Goal: Navigation & Orientation: Go to known website

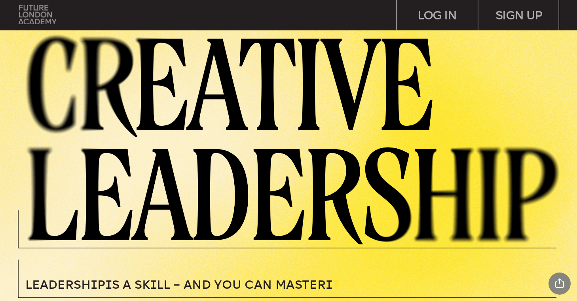
click at [32, 19] on img at bounding box center [38, 14] width 38 height 19
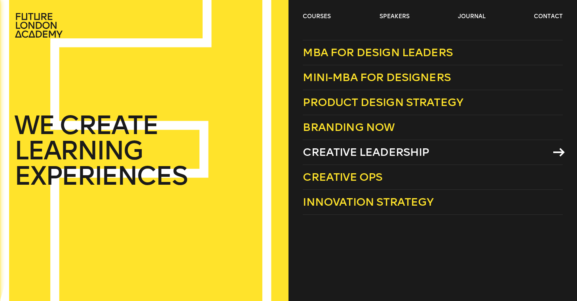
click at [376, 153] on span "Creative Leadership" at bounding box center [366, 152] width 126 height 13
